Goal: Navigation & Orientation: Go to known website

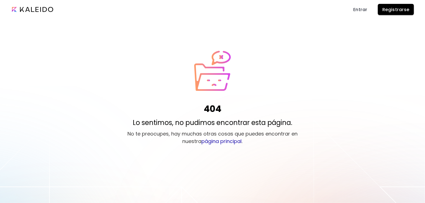
click at [217, 145] on p "No te preocupes, hay muchas otras cosas que puedes encontrar en nuestra página …" at bounding box center [213, 137] width 178 height 15
click at [219, 143] on link "página principal" at bounding box center [222, 141] width 40 height 7
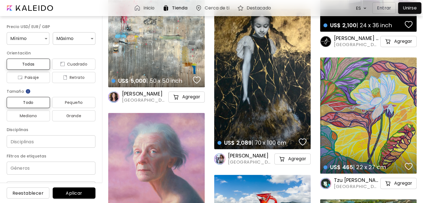
scroll to position [832, 0]
